Goal: Go to known website: Go to known website

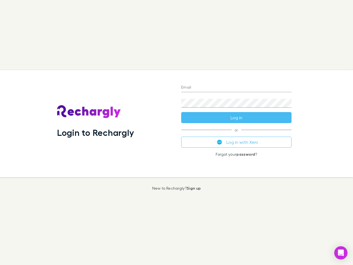
click at [176, 132] on div "Login to Rechargly" at bounding box center [115, 123] width 124 height 107
click at [236, 88] on input "Email" at bounding box center [236, 87] width 110 height 9
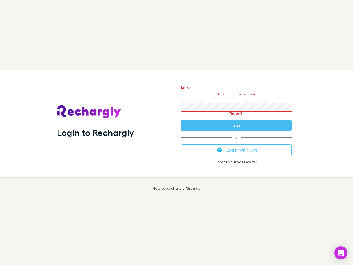
click at [236, 117] on form "Email Please enter a valid email. Password Please fill Log in" at bounding box center [236, 105] width 110 height 52
click at [236, 142] on div "Email Please enter a valid email. Password Please fill Log in or Log in with Xe…" at bounding box center [236, 123] width 119 height 107
click at [341, 253] on icon "Open Intercom Messenger" at bounding box center [341, 252] width 6 height 7
